Goal: Task Accomplishment & Management: Manage account settings

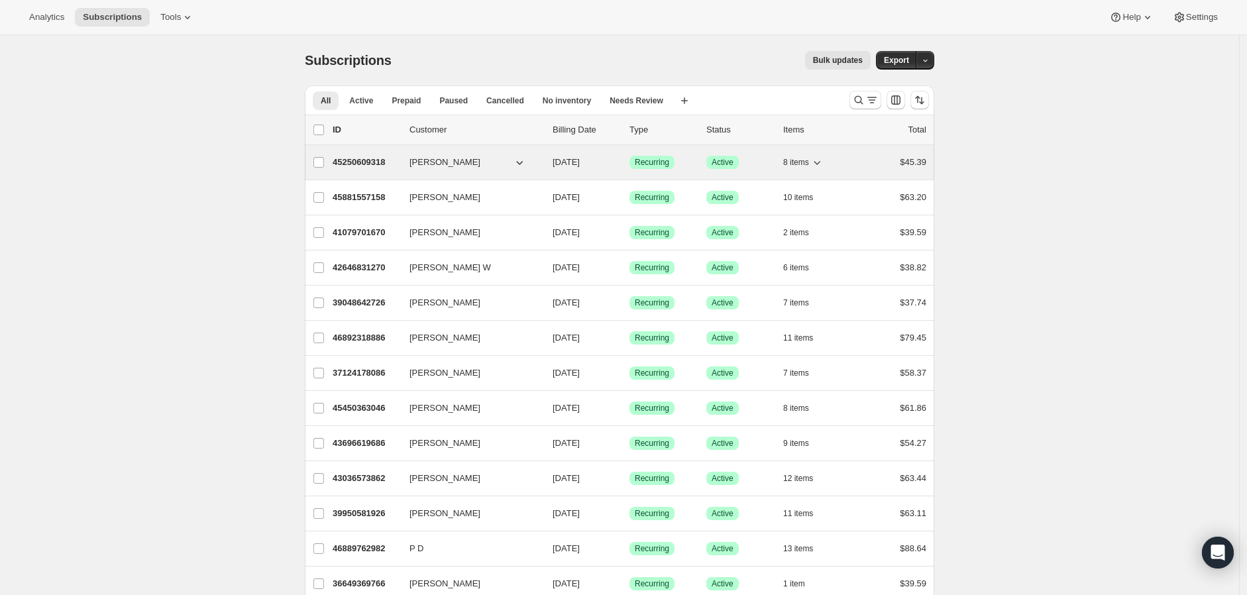
click at [561, 159] on span "08/16/2025" at bounding box center [565, 162] width 27 height 10
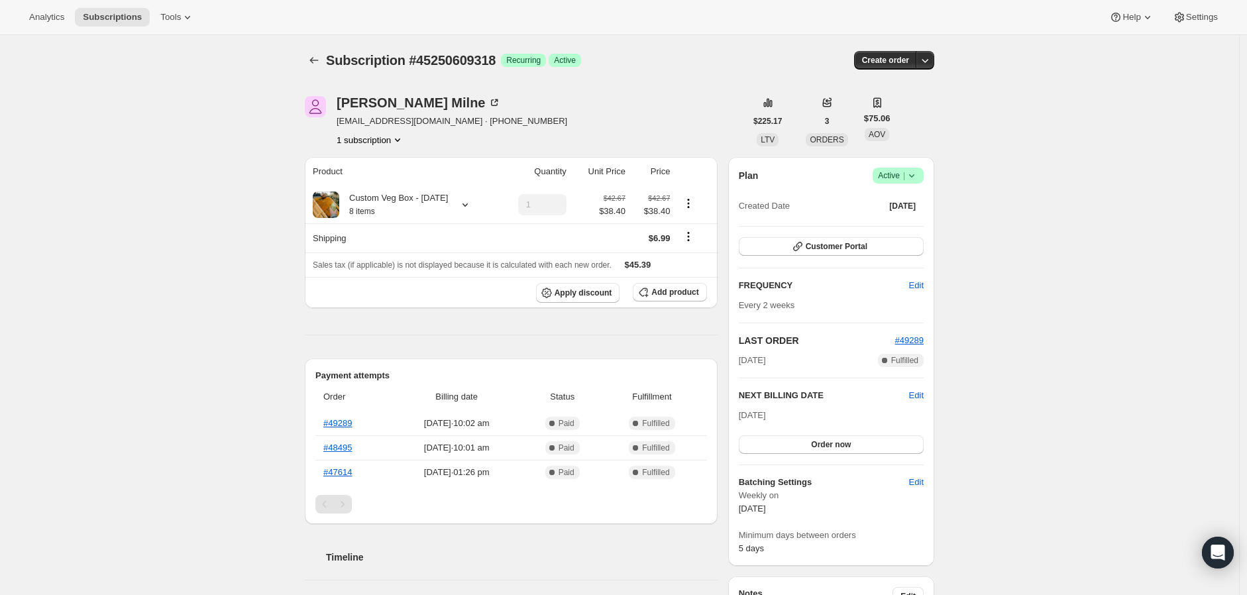
click at [915, 174] on icon at bounding box center [911, 175] width 13 height 13
click at [948, 143] on div "Subscription #45250609318. This page is ready Subscription #45250609318 Success…" at bounding box center [619, 597] width 661 height 1124
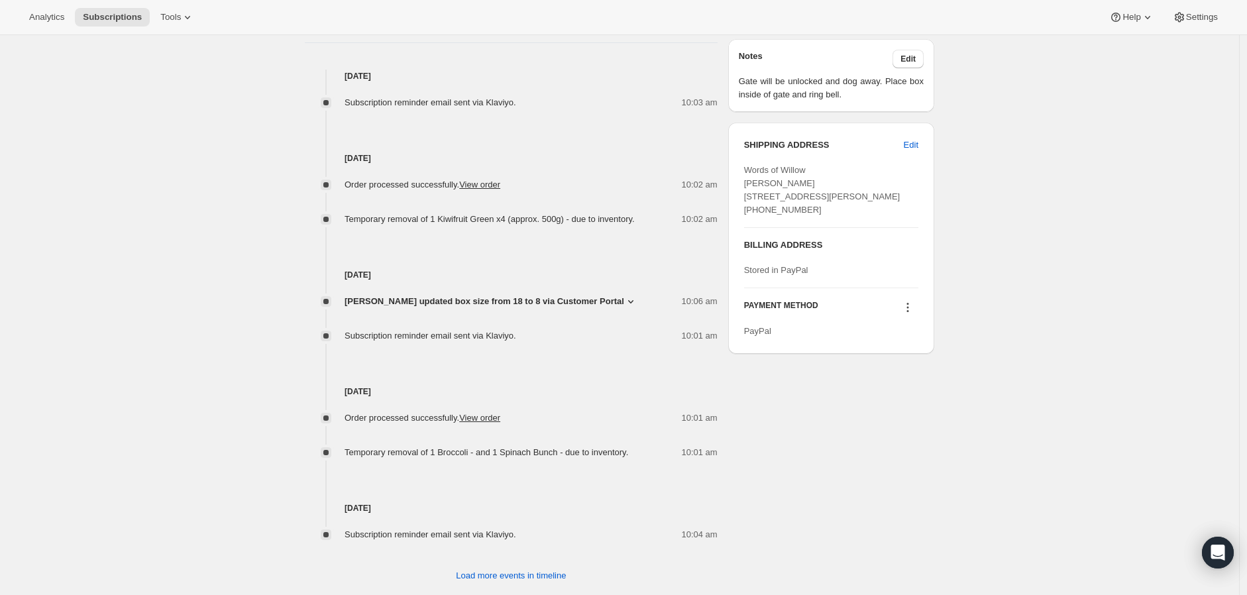
scroll to position [576, 0]
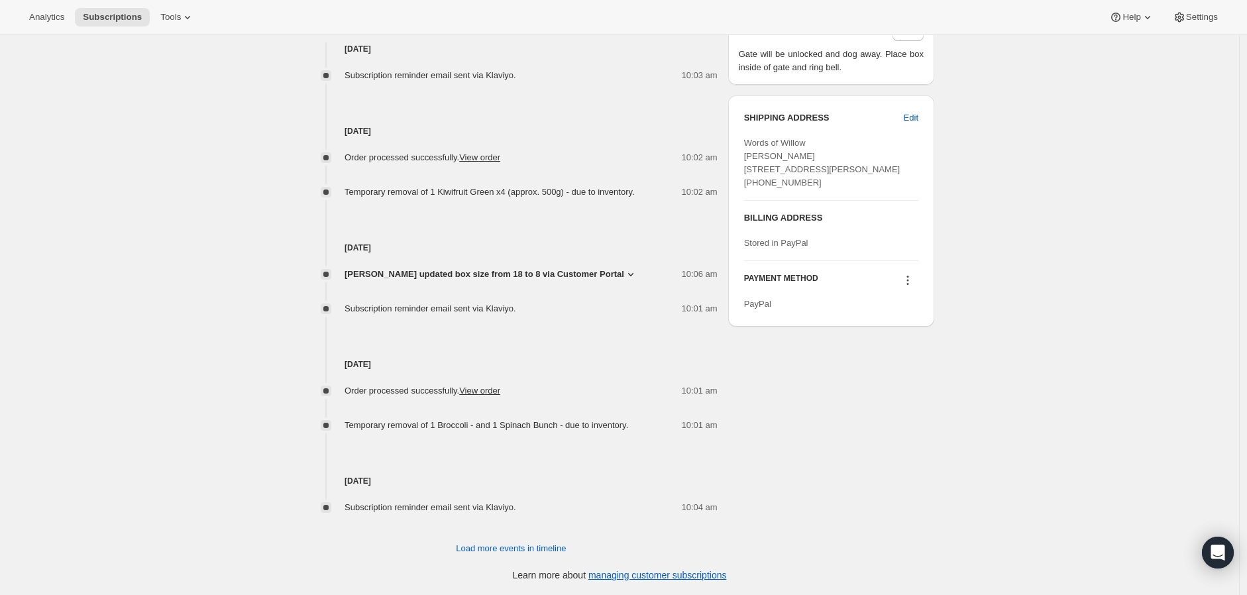
click at [624, 278] on icon at bounding box center [630, 274] width 13 height 13
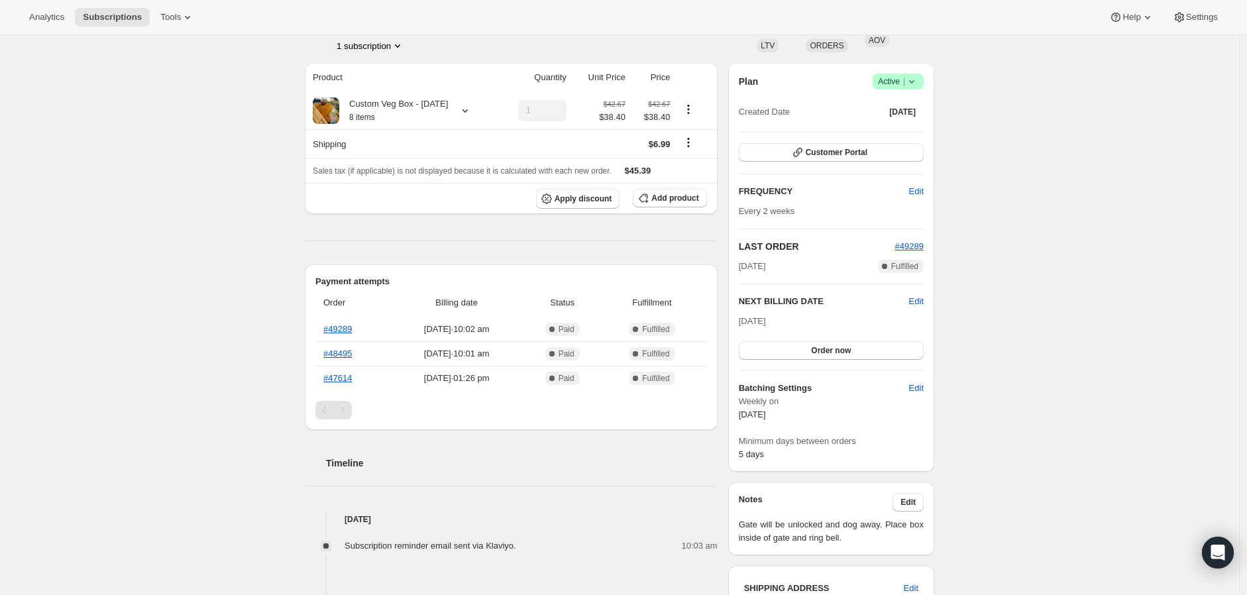
scroll to position [74, 0]
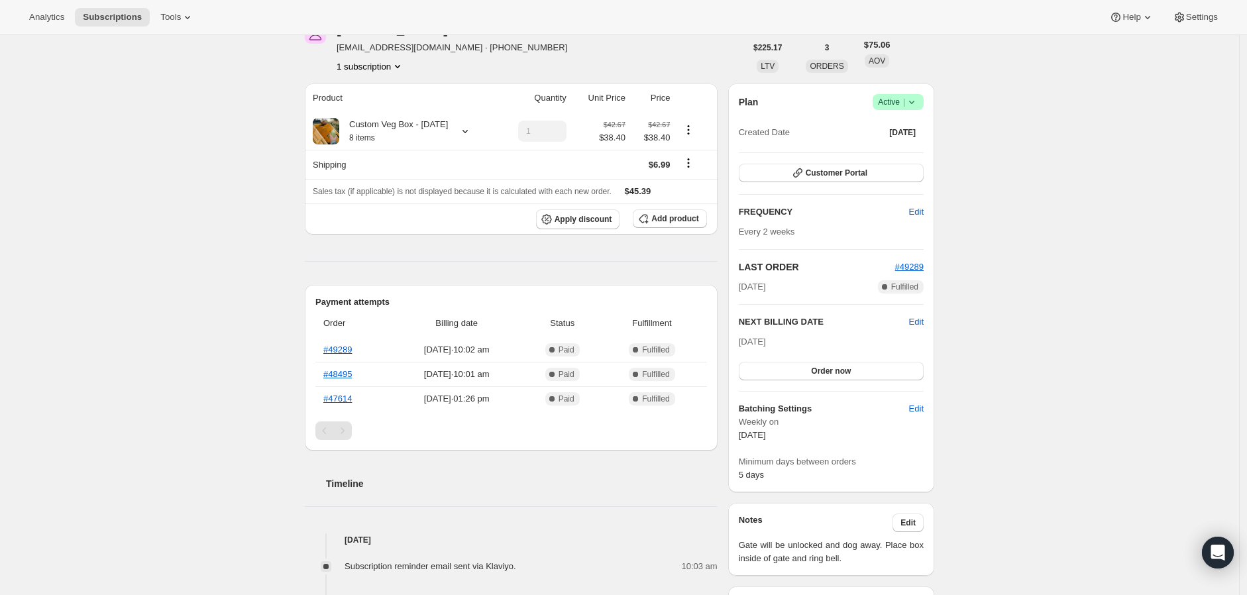
drag, startPoint x: 209, startPoint y: 158, endPoint x: 209, endPoint y: 148, distance: 9.3
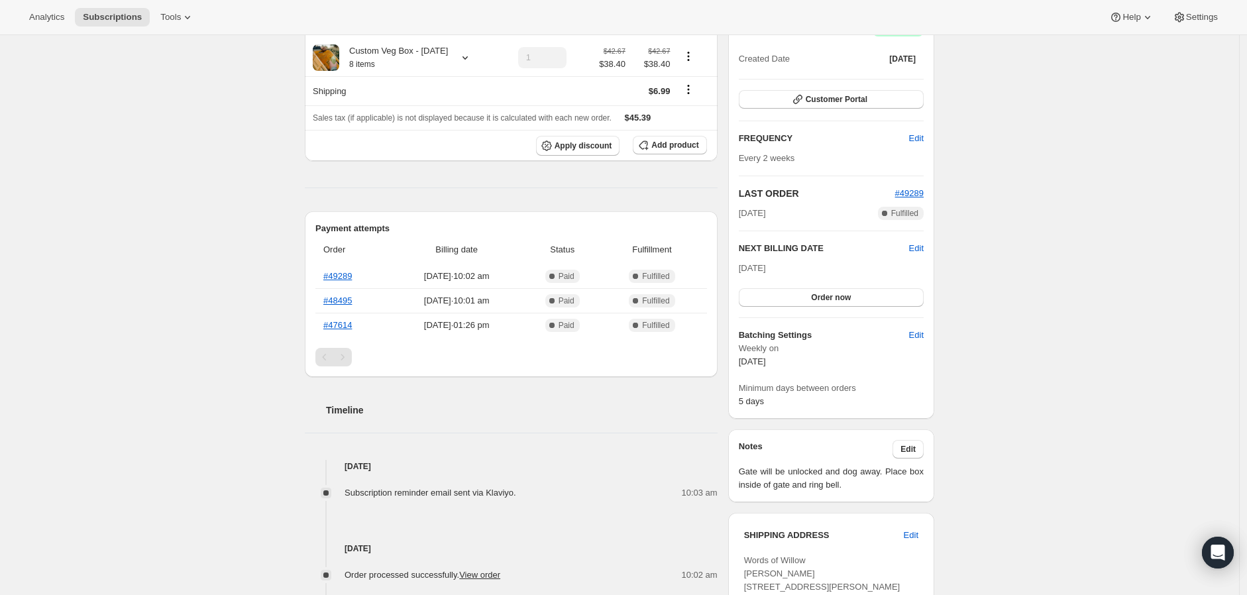
scroll to position [0, 0]
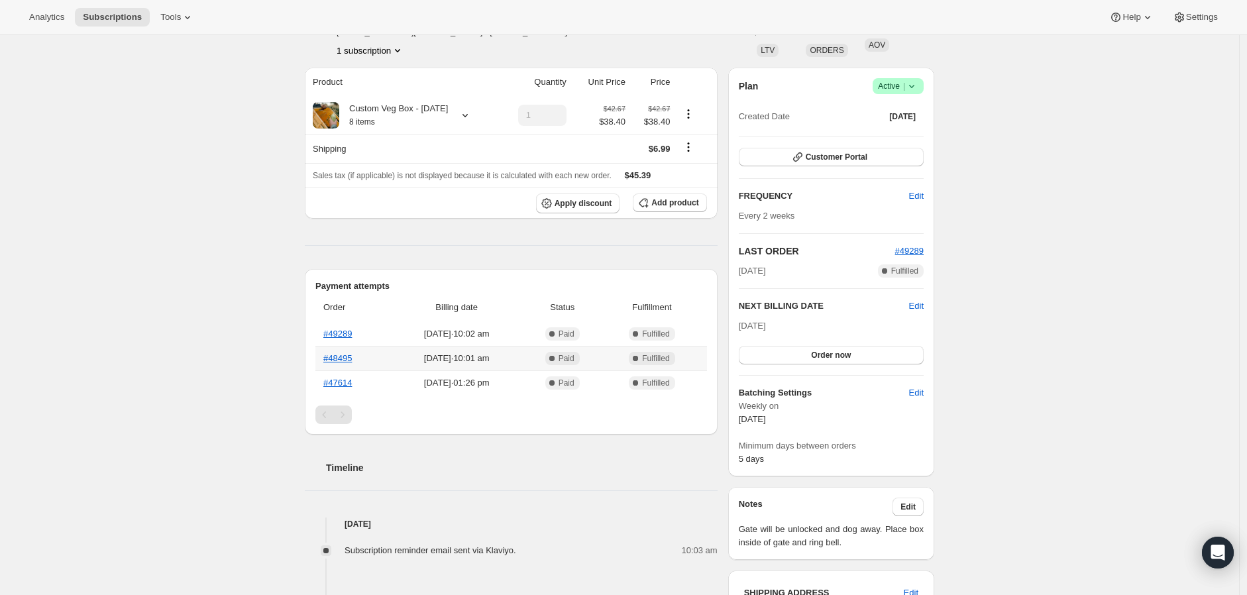
scroll to position [74, 0]
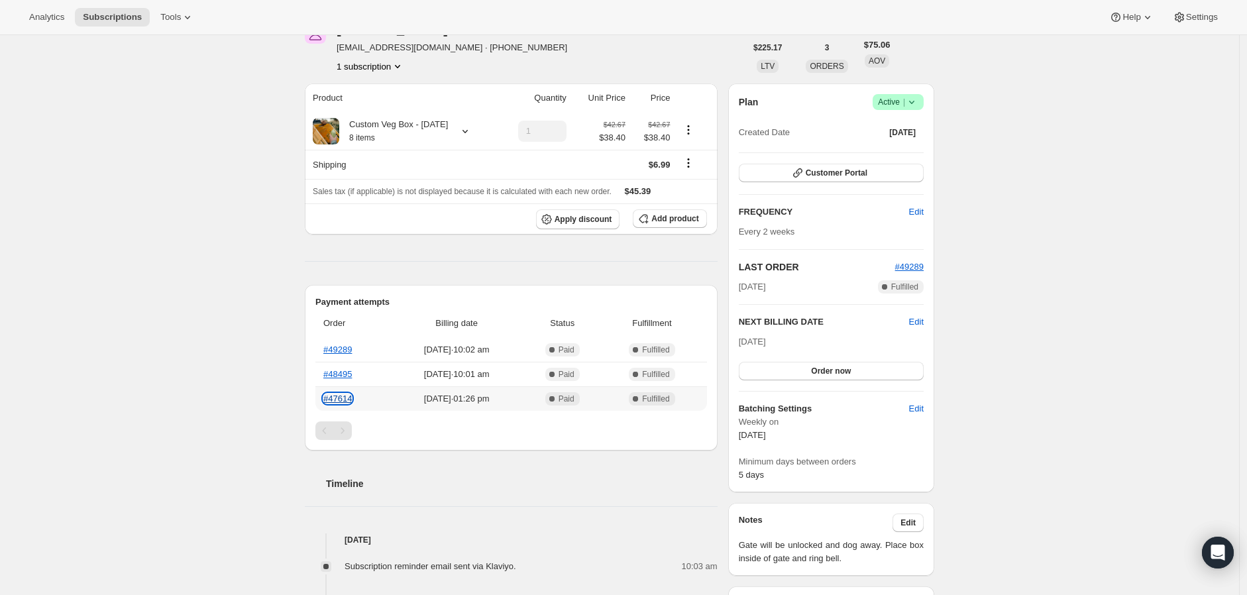
click at [334, 403] on link "#47614" at bounding box center [337, 398] width 28 height 10
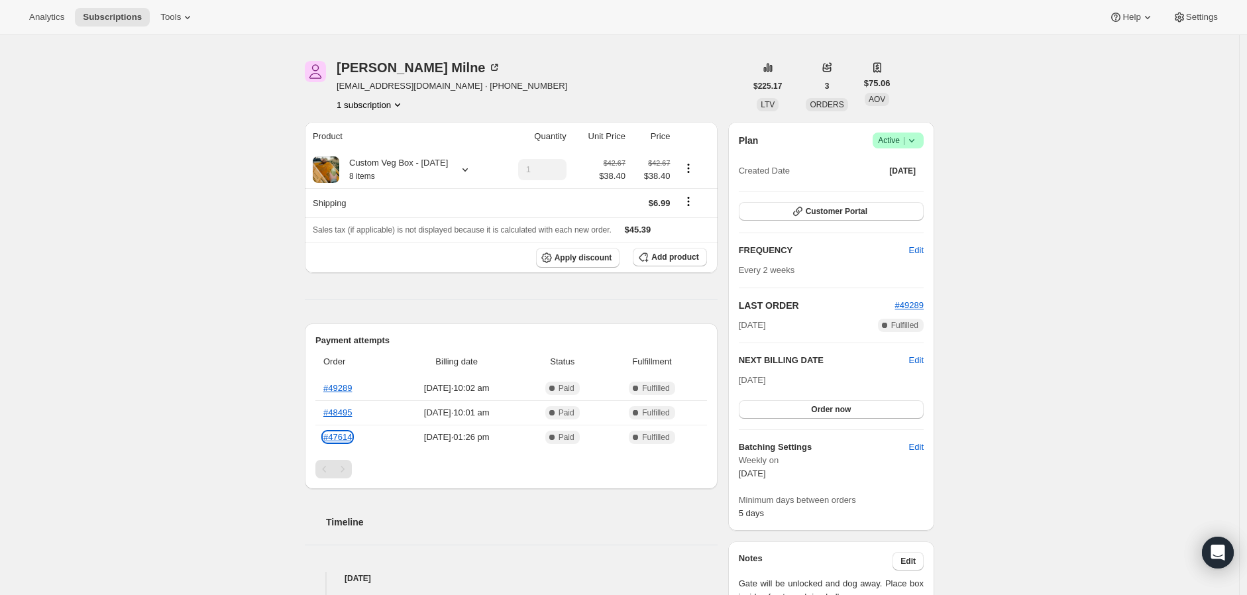
scroll to position [0, 0]
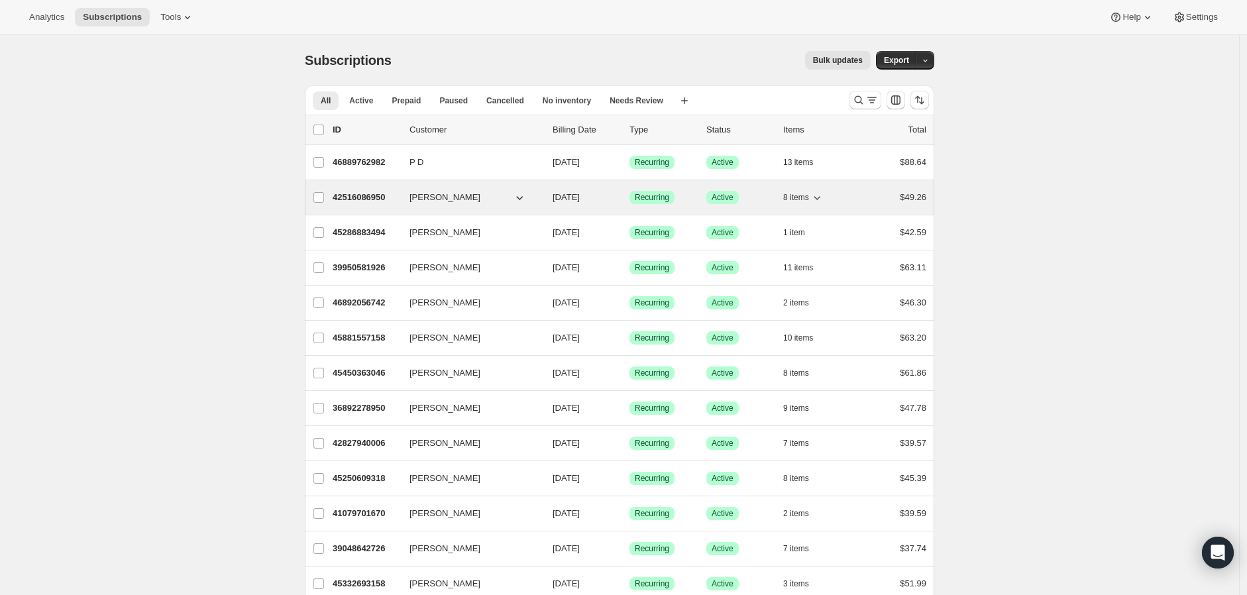
click at [373, 201] on p "42516086950" at bounding box center [366, 197] width 66 height 13
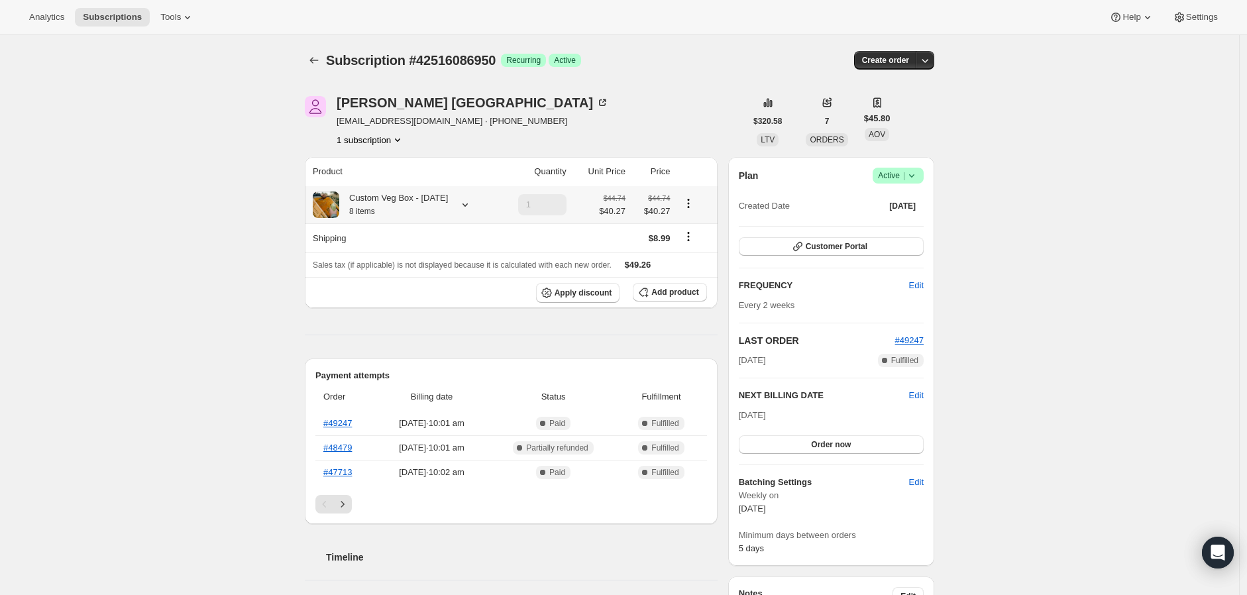
click at [472, 211] on icon at bounding box center [464, 204] width 13 height 13
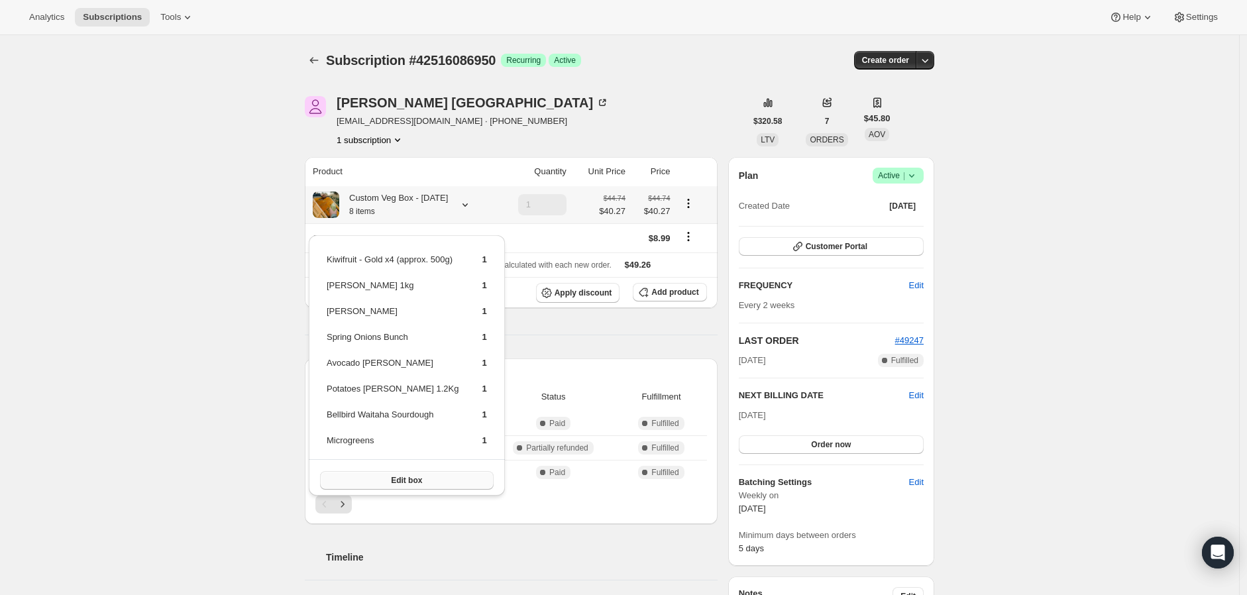
click at [418, 472] on button "Edit box" at bounding box center [407, 480] width 174 height 19
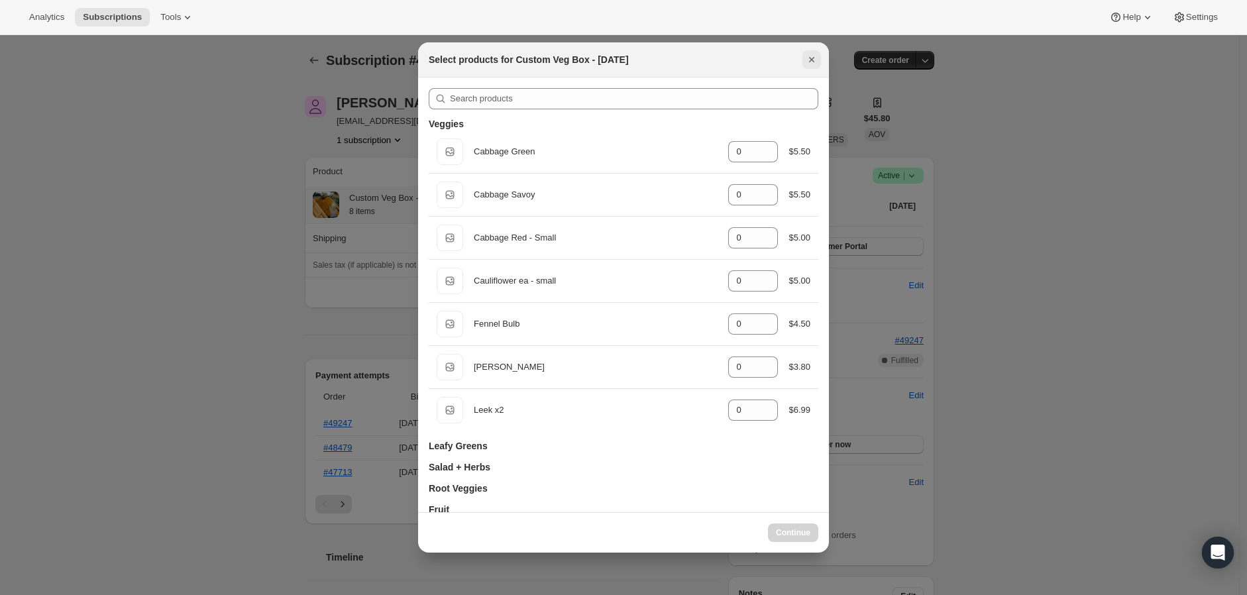
click at [809, 61] on icon "Close" at bounding box center [811, 59] width 5 height 5
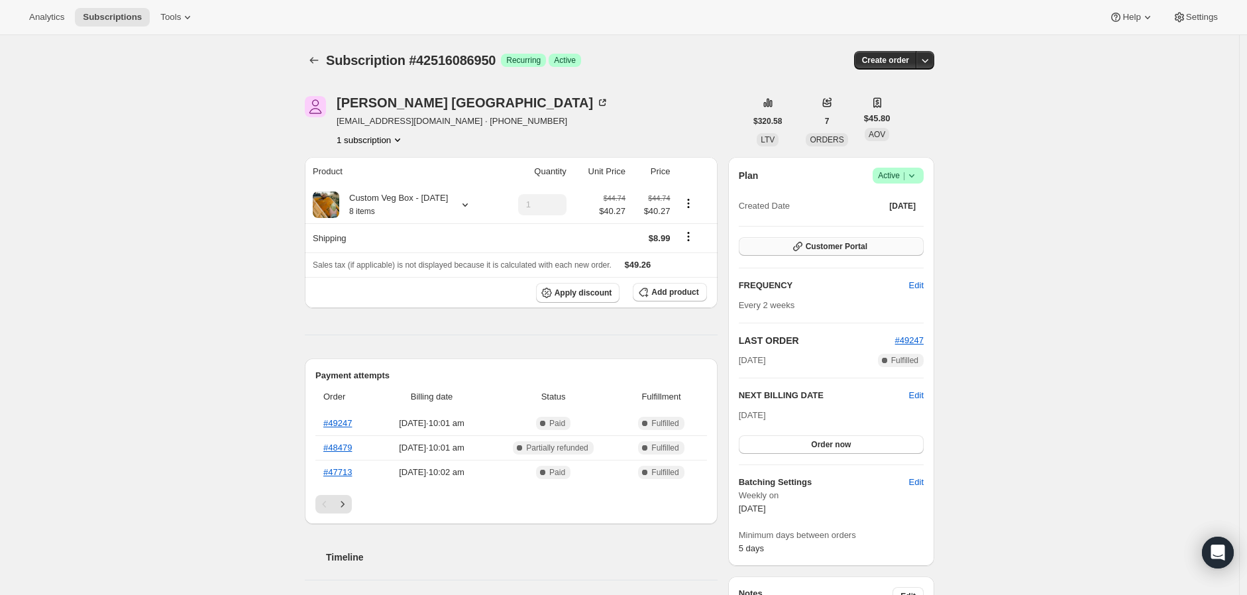
click at [841, 246] on span "Customer Portal" at bounding box center [836, 246] width 62 height 11
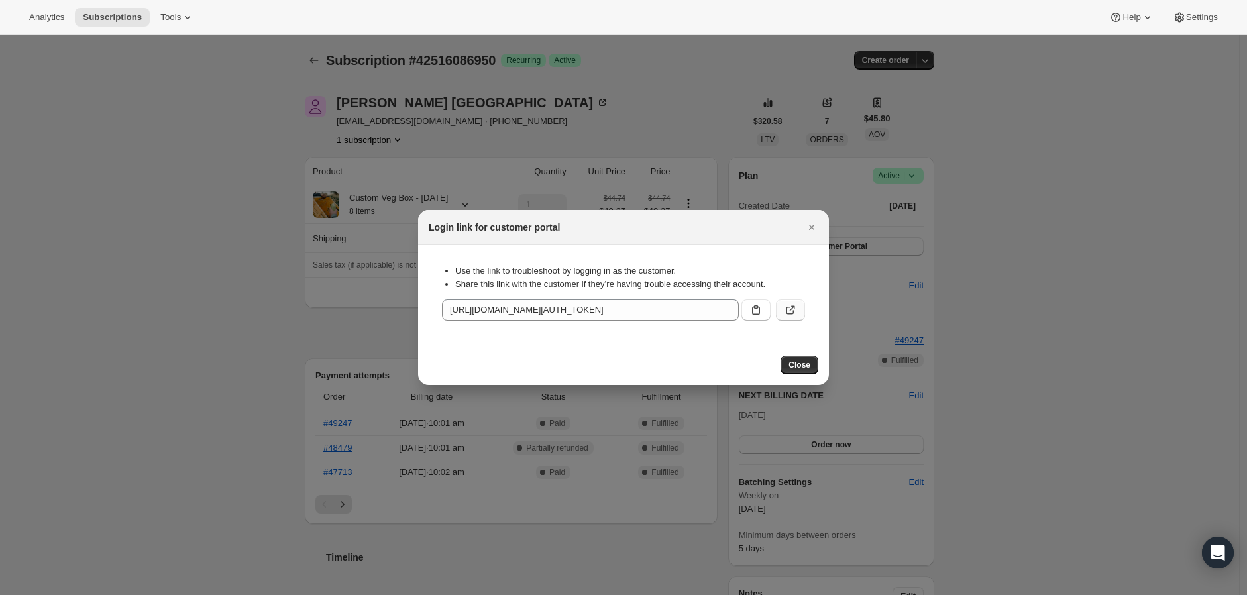
click at [786, 306] on icon ":rc1:" at bounding box center [790, 309] width 13 height 13
click at [802, 360] on span "Close" at bounding box center [799, 365] width 22 height 11
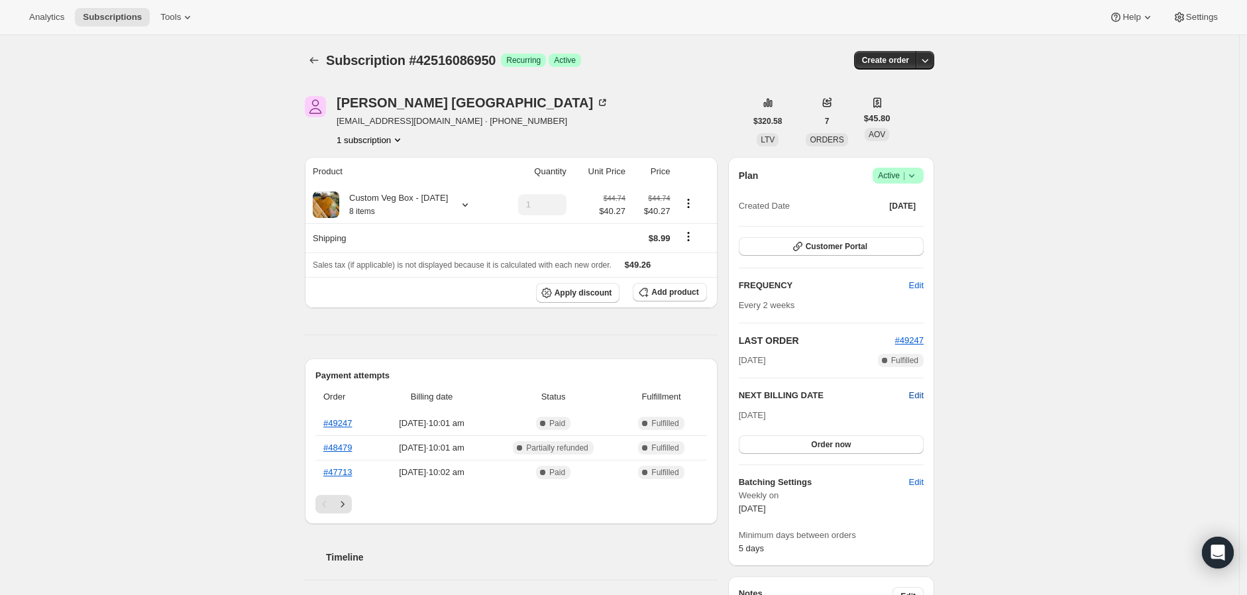
click at [917, 396] on span "Edit" at bounding box center [916, 395] width 15 height 13
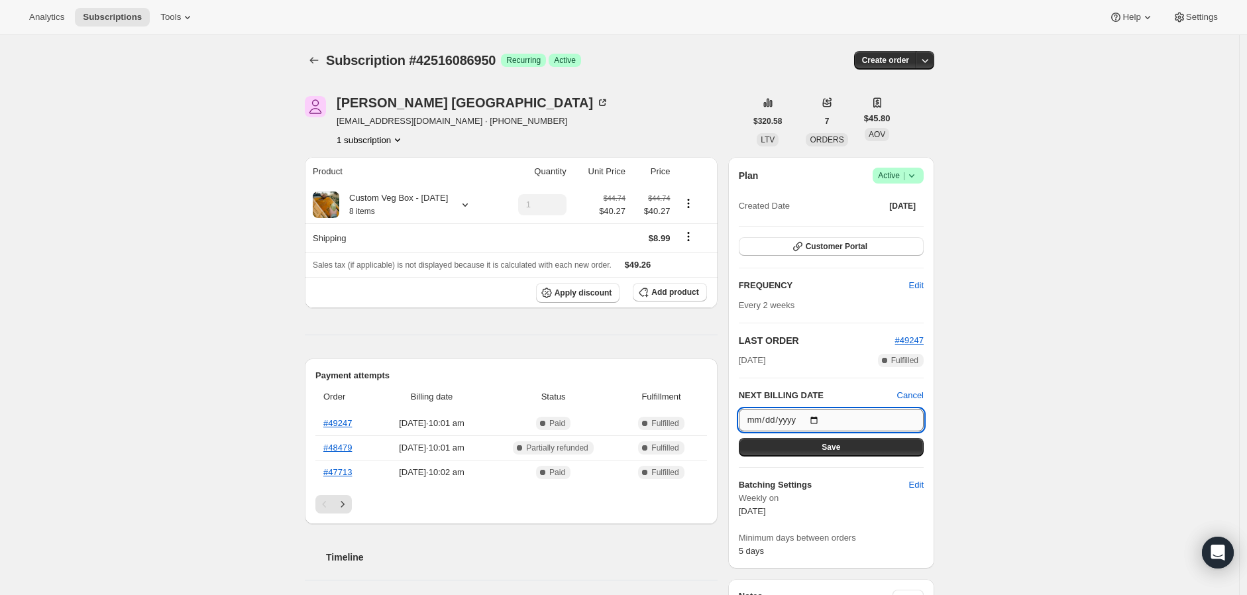
click at [839, 419] on input "2025-08-16" at bounding box center [831, 420] width 185 height 23
click at [917, 396] on span "Cancel" at bounding box center [910, 395] width 26 height 13
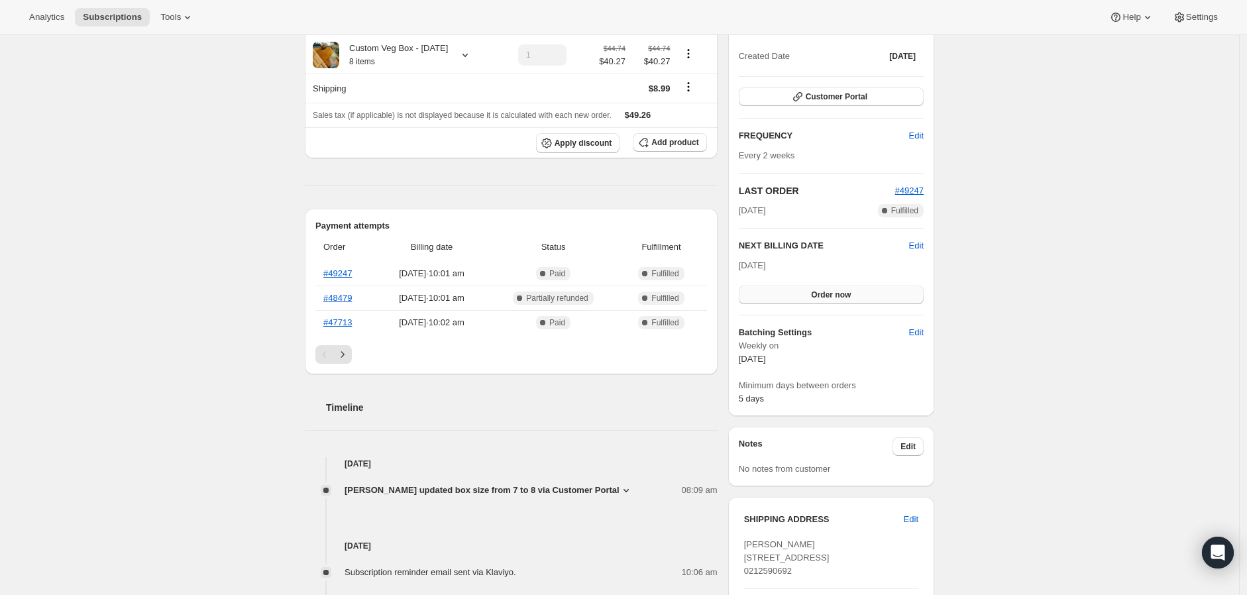
scroll to position [147, 0]
click at [766, 266] on span "[DATE]" at bounding box center [752, 268] width 27 height 10
click at [919, 250] on span "Edit" at bounding box center [916, 248] width 15 height 13
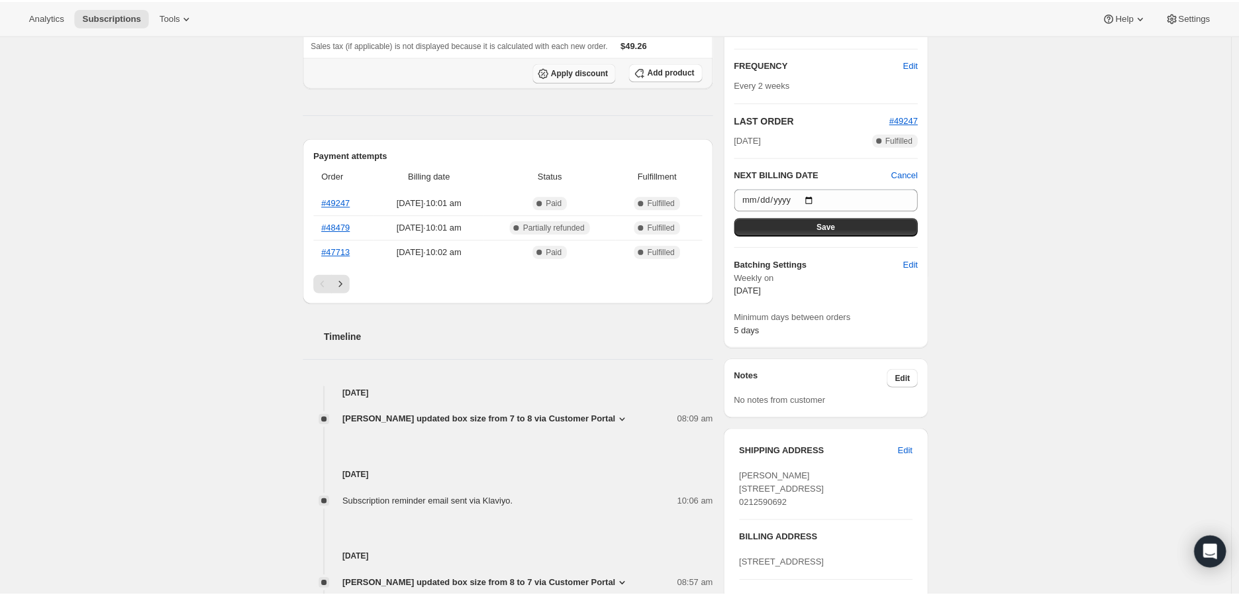
scroll to position [0, 0]
